Goal: Information Seeking & Learning: Learn about a topic

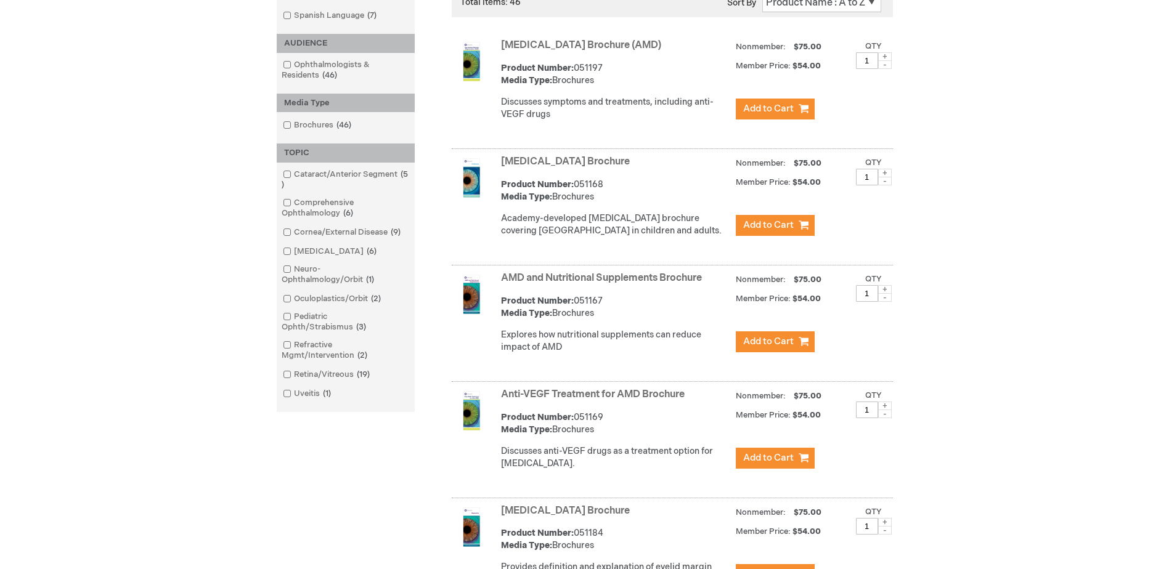
scroll to position [246, 0]
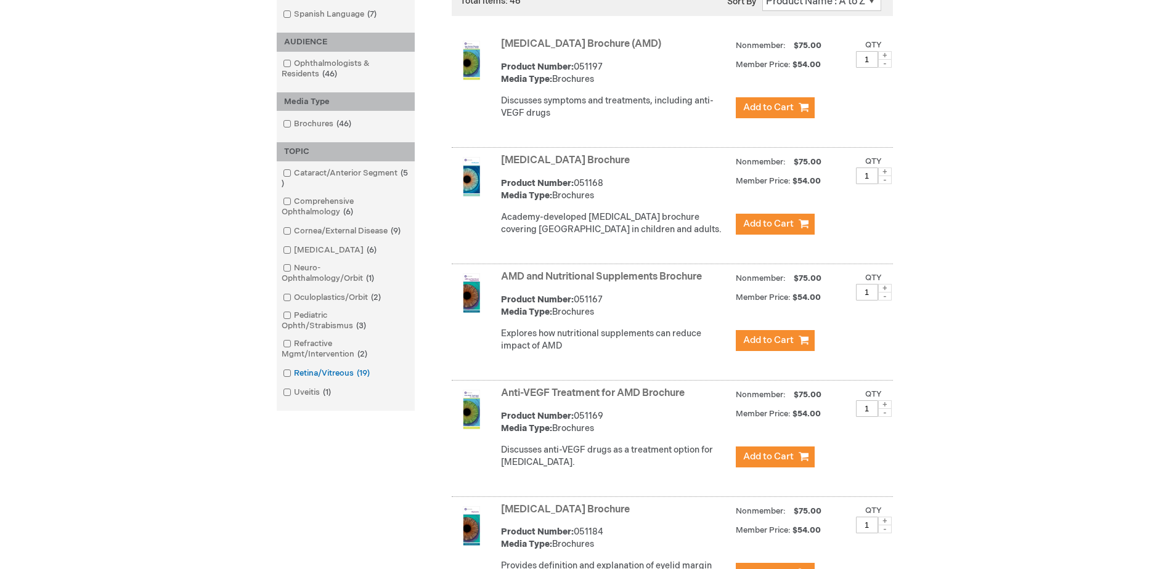
click at [343, 370] on link "Retina/Vitreous 19 items" at bounding box center [327, 374] width 95 height 12
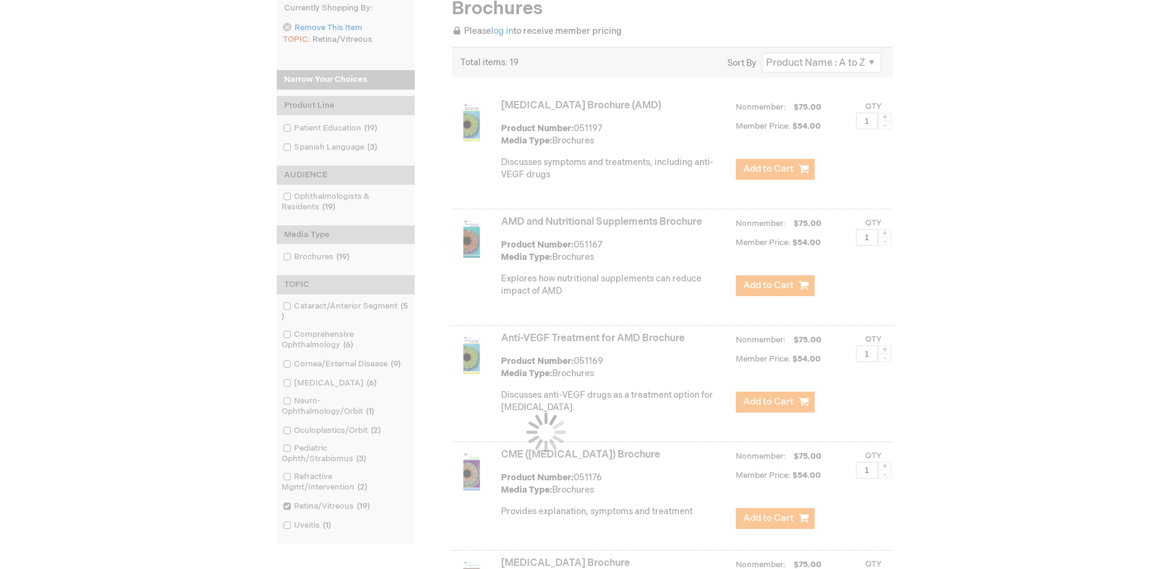
scroll to position [246, 0]
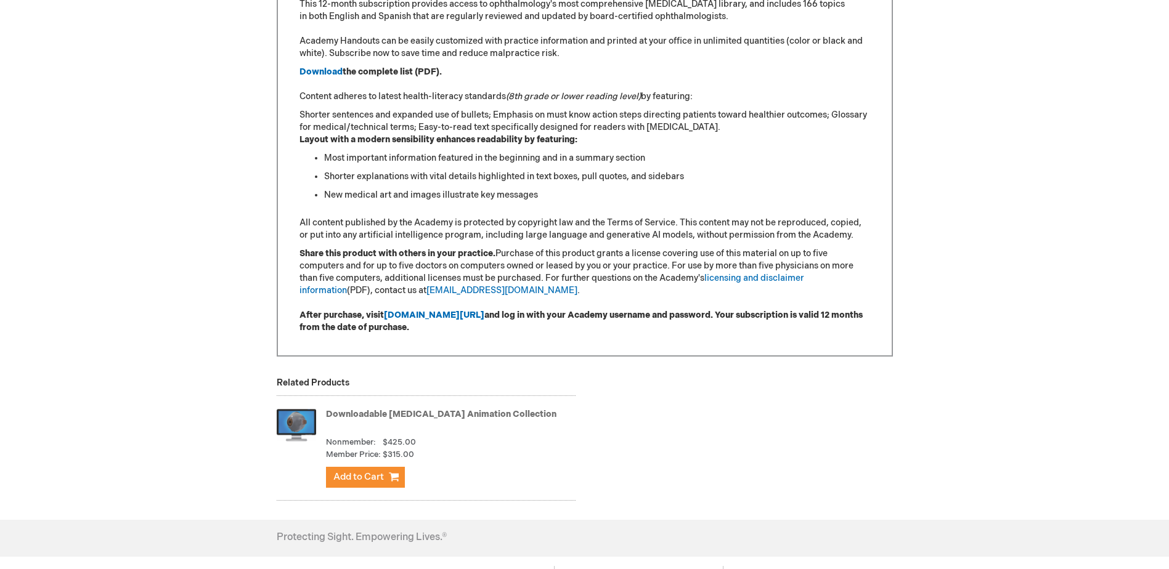
scroll to position [246, 0]
